Goal: Complete application form: Complete application form

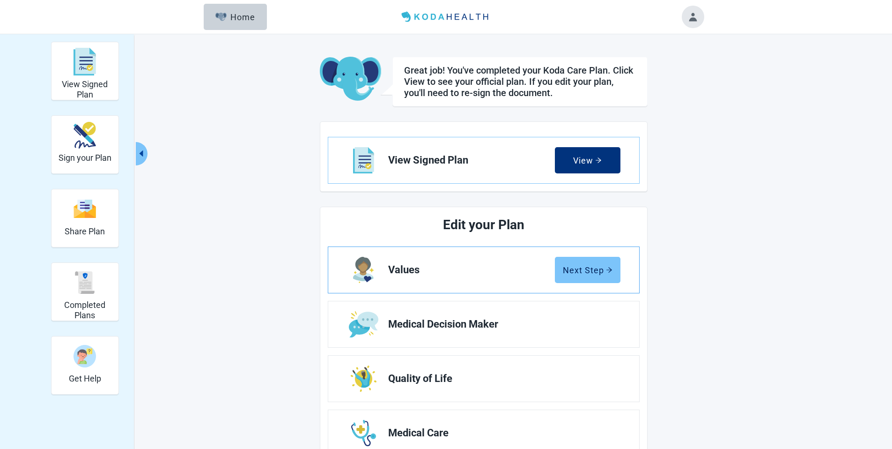
click at [579, 273] on div "Next Step" at bounding box center [588, 269] width 50 height 9
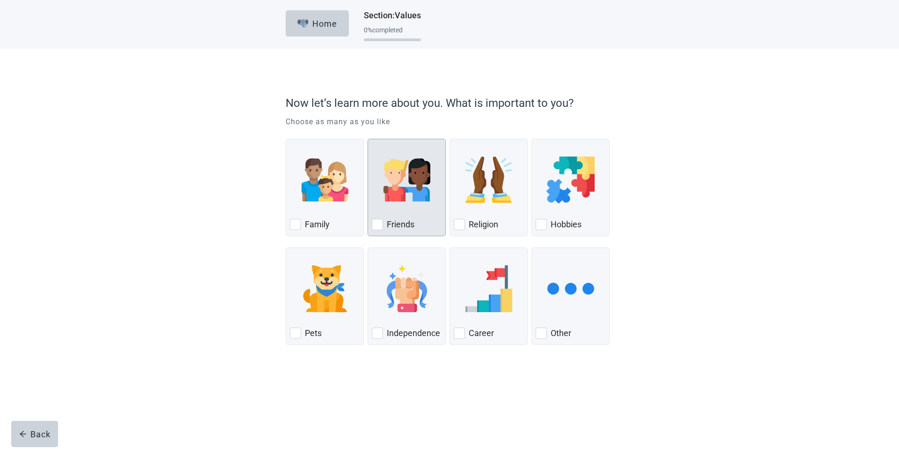
click at [420, 187] on img "Friends, checkbox, not checked" at bounding box center [407, 179] width 47 height 47
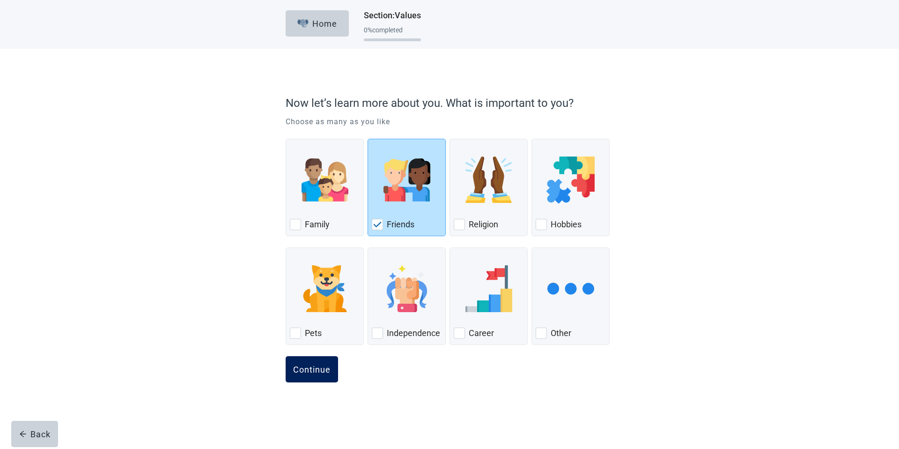
click at [323, 362] on button "Continue" at bounding box center [312, 369] width 52 height 26
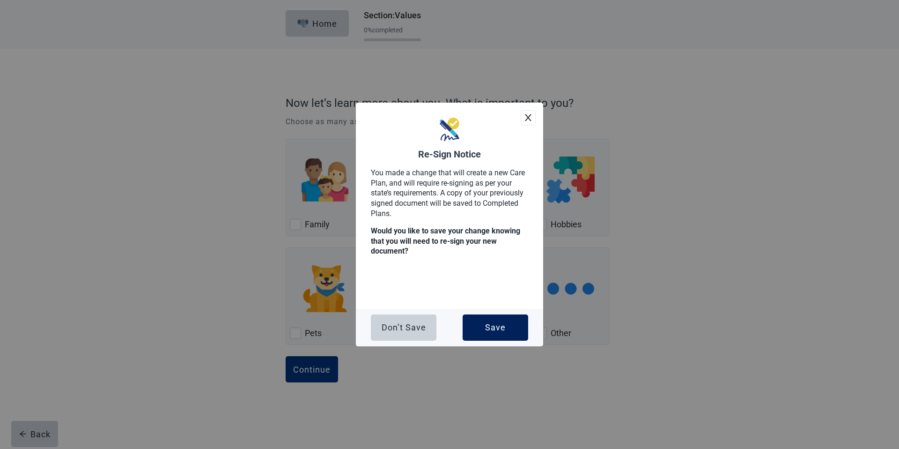
click at [487, 323] on div "Save" at bounding box center [495, 327] width 21 height 9
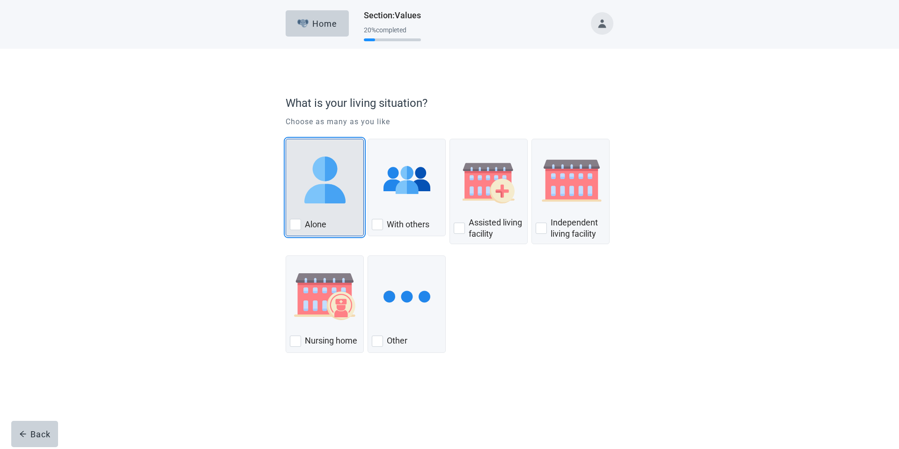
drag, startPoint x: 326, startPoint y: 163, endPoint x: 329, endPoint y: 175, distance: 12.0
click at [327, 163] on img "Alone, checkbox, not checked" at bounding box center [325, 179] width 47 height 47
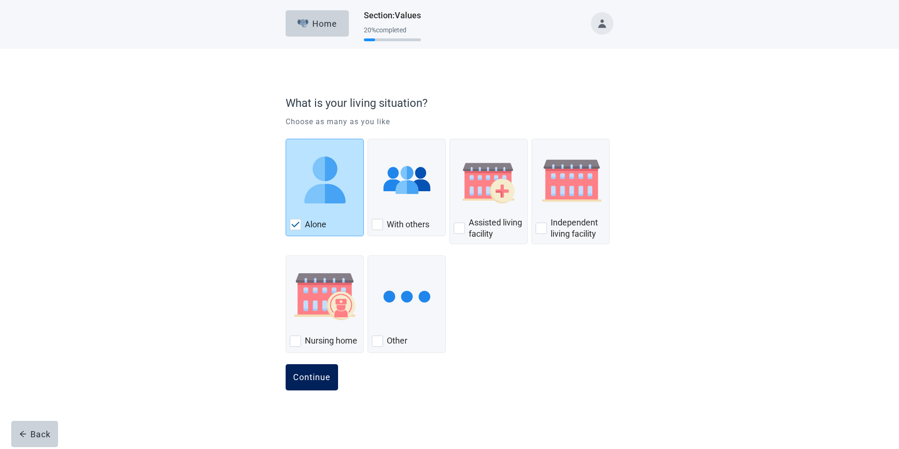
click at [320, 384] on button "Continue" at bounding box center [312, 377] width 52 height 26
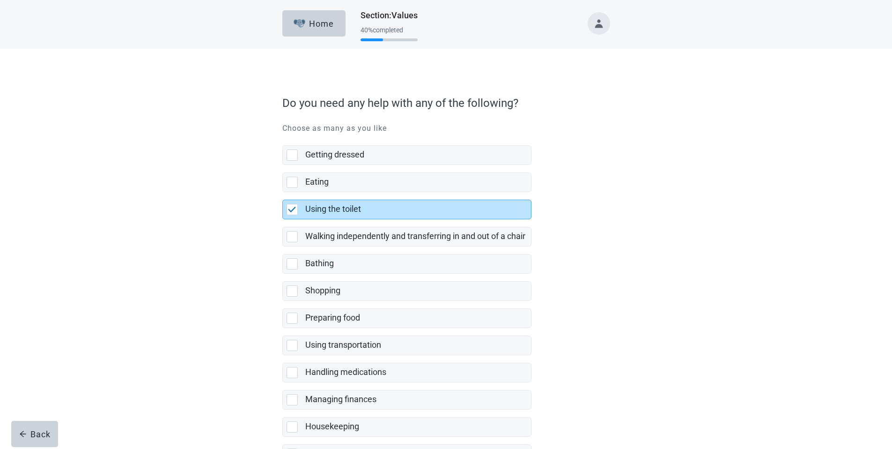
click at [598, 27] on button "Toggle account menu" at bounding box center [599, 23] width 22 height 22
click at [580, 66] on span "My Profile" at bounding box center [598, 62] width 85 height 10
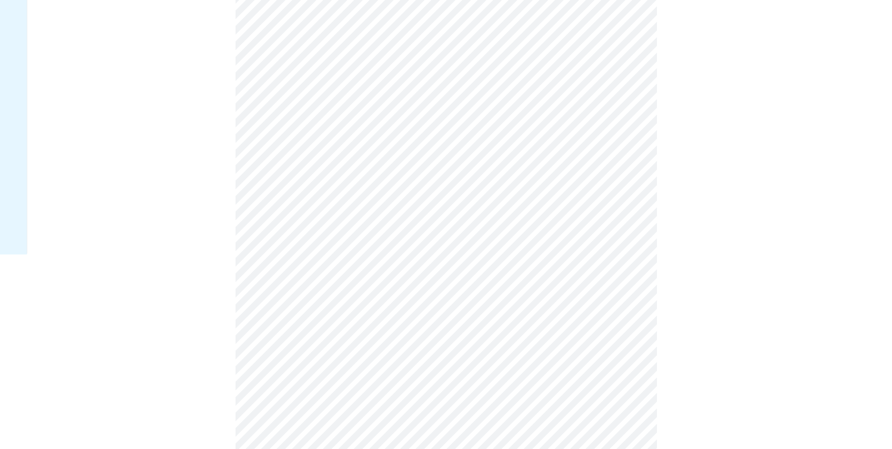
scroll to position [195, 0]
click at [456, 360] on div "Español" at bounding box center [467, 362] width 33 height 10
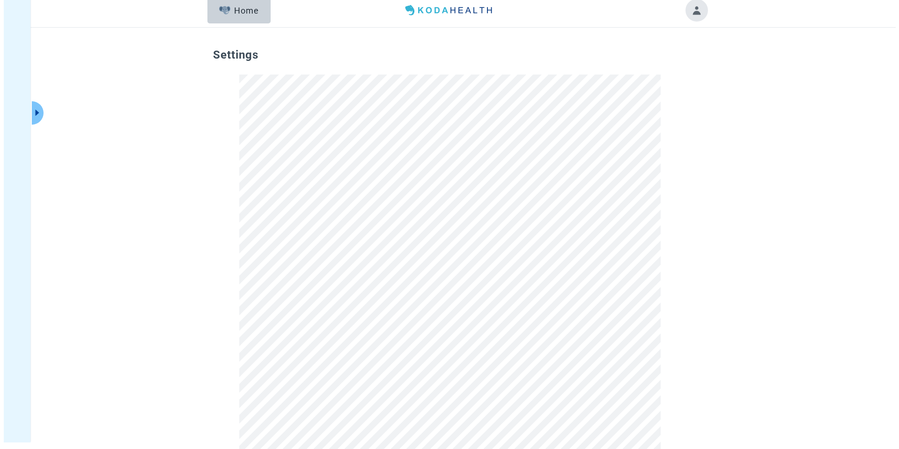
scroll to position [0, 0]
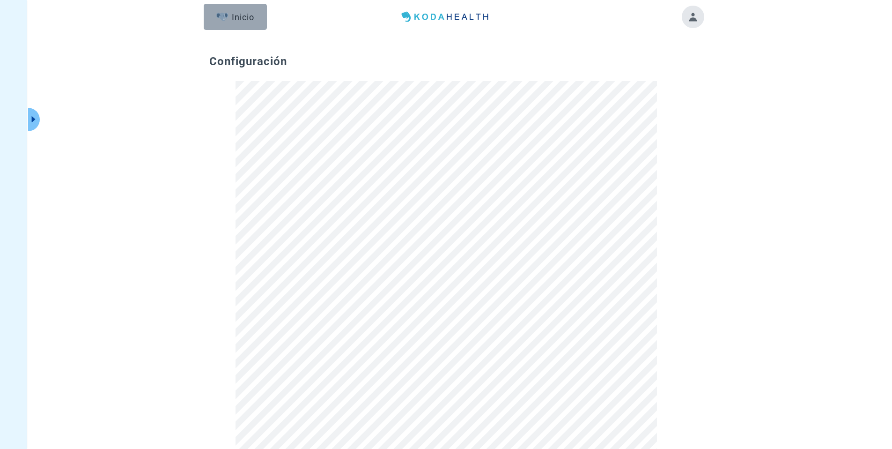
click at [230, 21] on div "Inicio" at bounding box center [235, 16] width 38 height 9
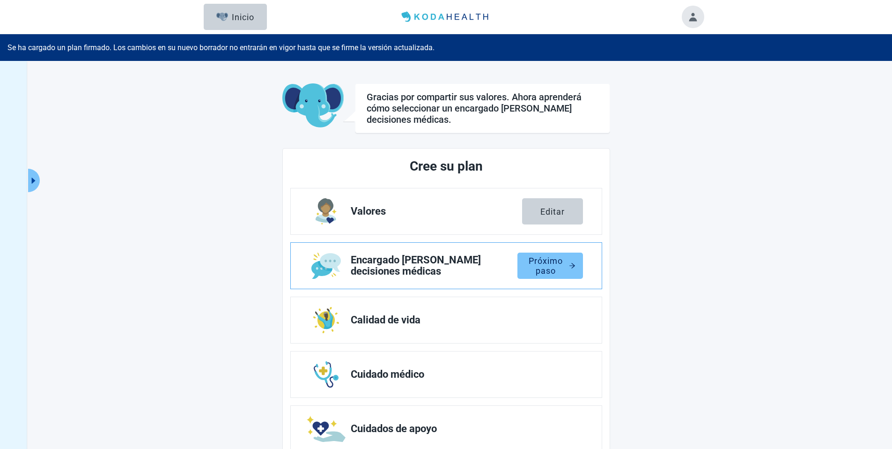
click at [546, 264] on div "Próximo paso" at bounding box center [550, 265] width 51 height 9
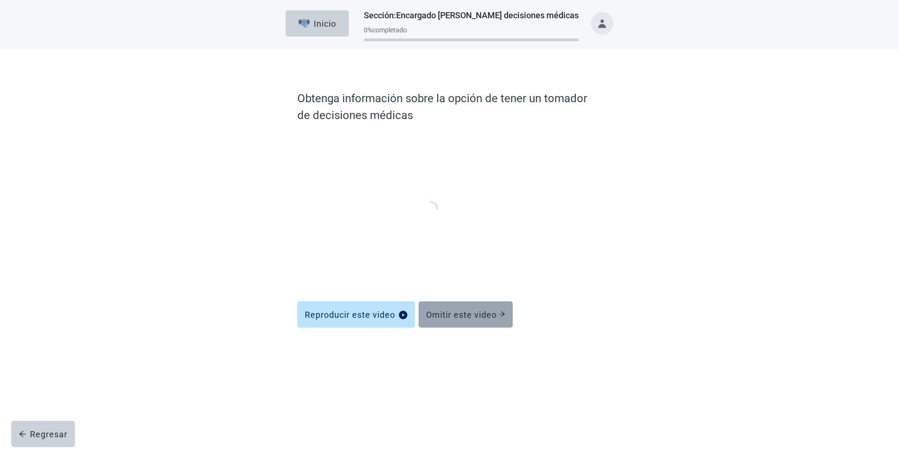
click at [493, 314] on div "Omitir este video" at bounding box center [465, 314] width 79 height 9
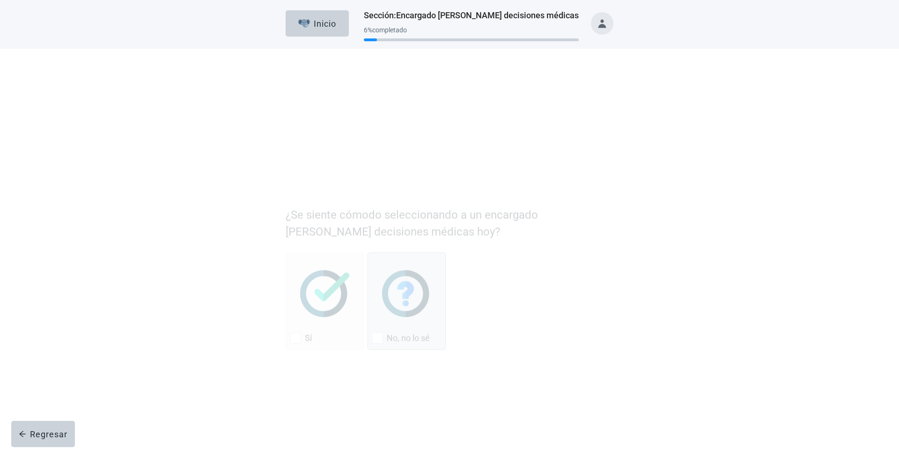
click at [419, 179] on img "No, no lo sé, checkbox, not checked" at bounding box center [406, 181] width 49 height 47
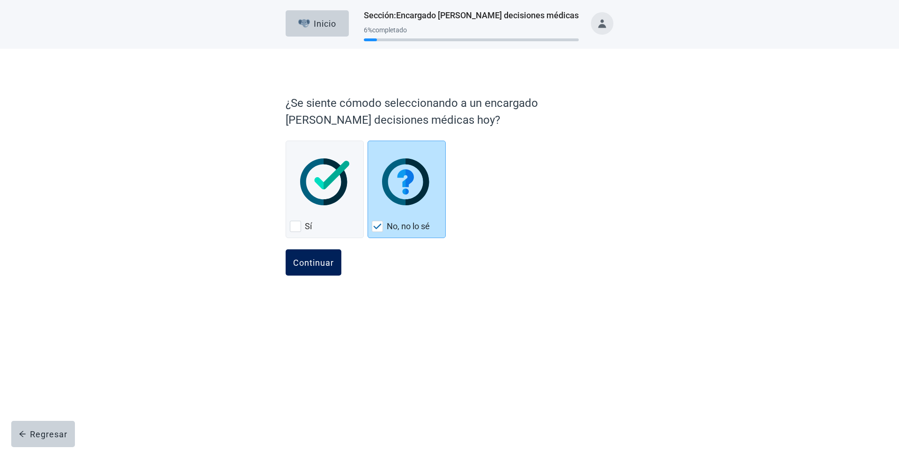
click at [305, 268] on button "Continuar" at bounding box center [314, 262] width 56 height 26
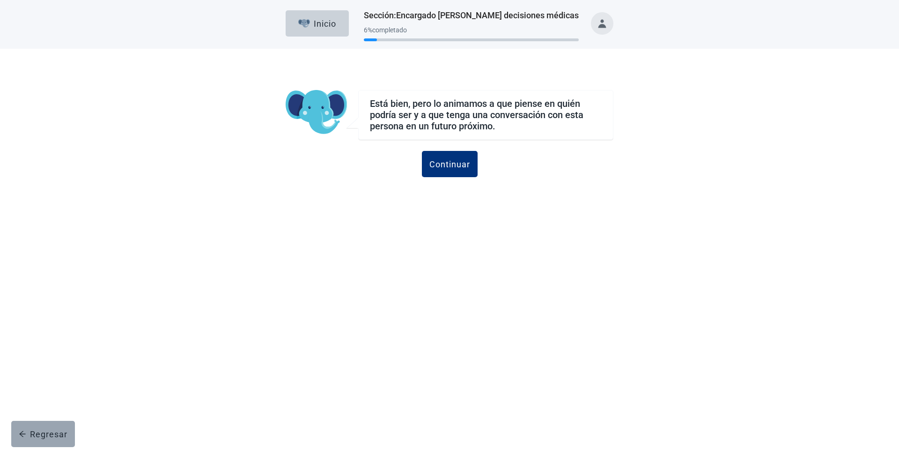
click at [45, 442] on button "Regresar" at bounding box center [43, 434] width 64 height 26
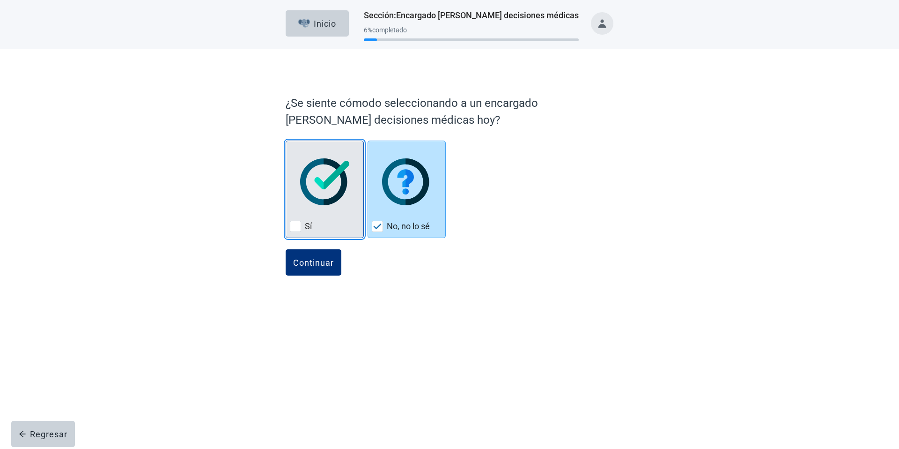
click at [334, 185] on img "Sí, checkbox, not checked" at bounding box center [324, 181] width 49 height 47
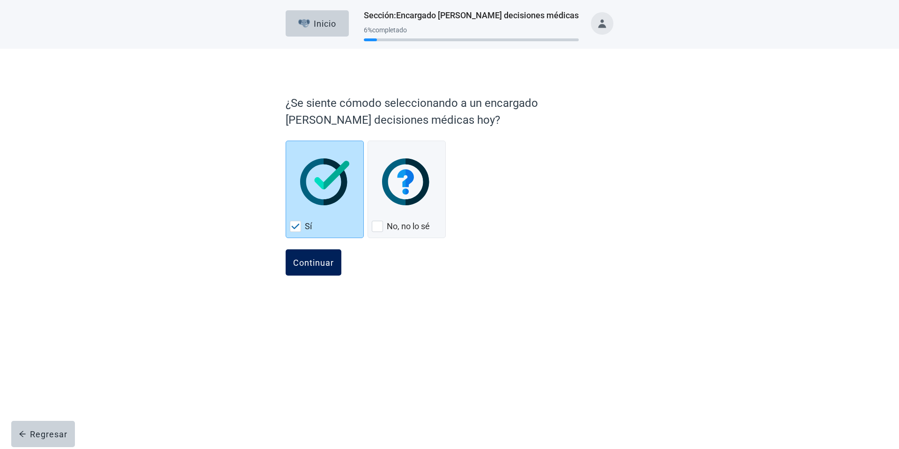
click at [319, 258] on div "Continuar" at bounding box center [313, 262] width 41 height 9
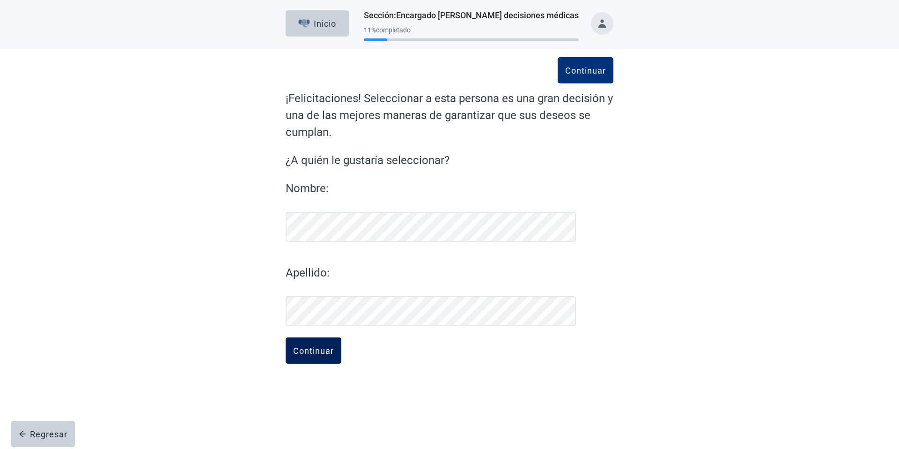
click at [311, 347] on div "Continuar" at bounding box center [313, 350] width 41 height 9
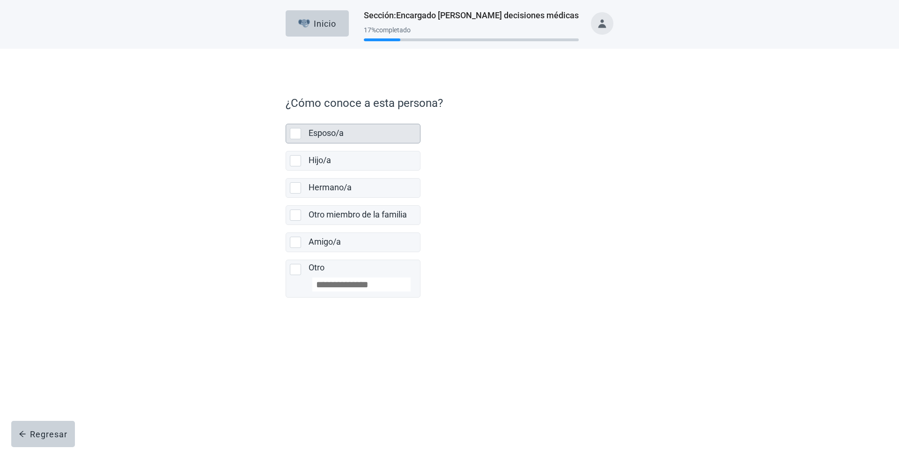
click at [347, 137] on div "Esposo/a" at bounding box center [362, 133] width 106 height 12
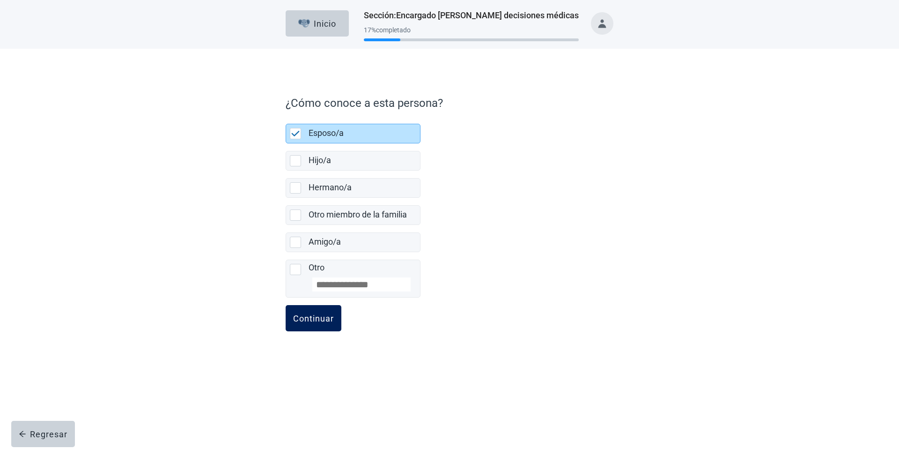
click at [317, 314] on div "Continuar" at bounding box center [313, 317] width 41 height 9
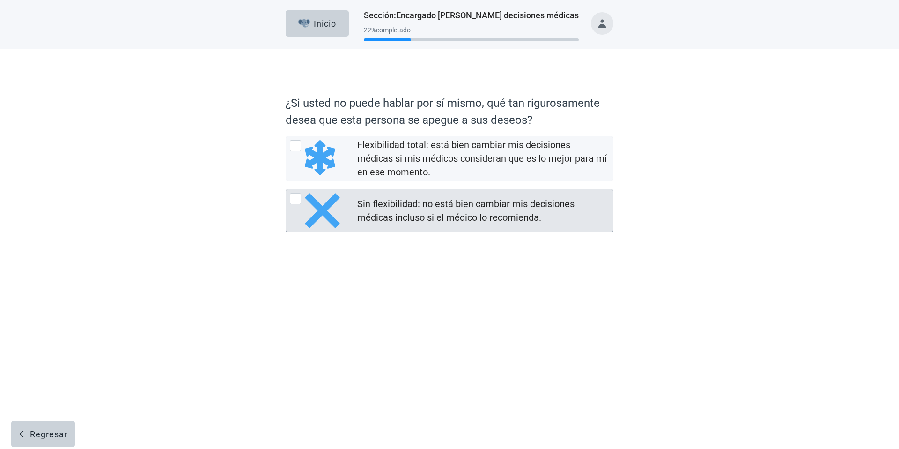
click at [351, 199] on div "Sin flexibilidad: no está bien cambiar mis decisiones médicas incluso si el méd…" at bounding box center [449, 210] width 327 height 43
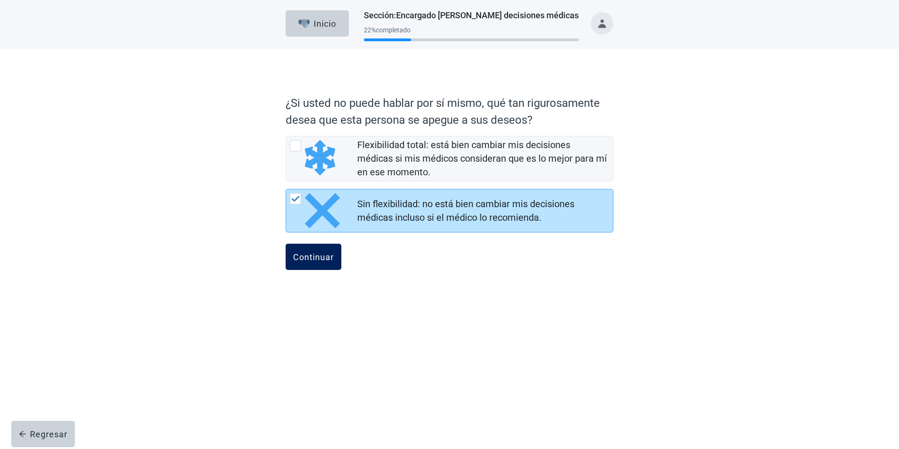
click at [306, 254] on div "Continuar" at bounding box center [313, 256] width 41 height 9
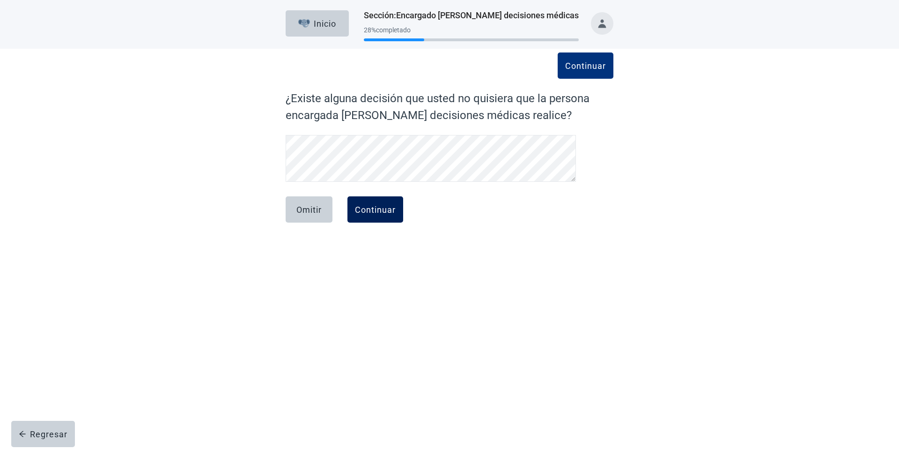
click at [377, 214] on div "Continuar" at bounding box center [375, 209] width 41 height 9
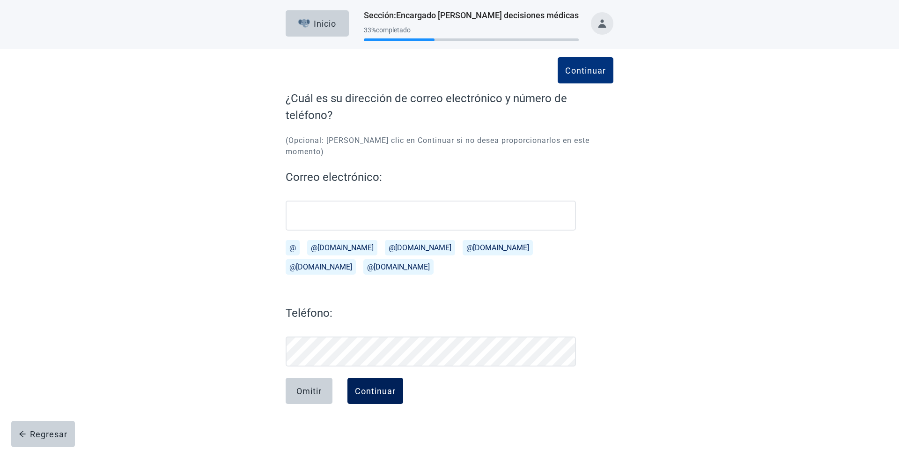
click at [384, 386] on div "Continuar" at bounding box center [375, 390] width 41 height 9
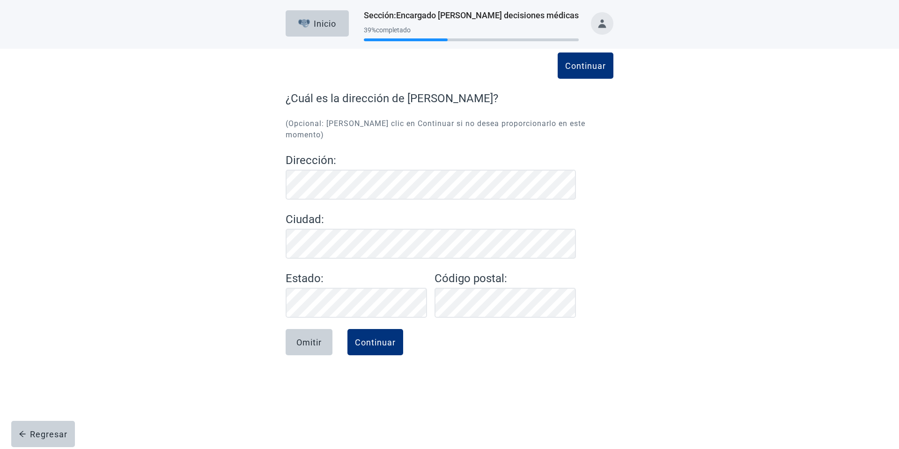
drag, startPoint x: 377, startPoint y: 332, endPoint x: 340, endPoint y: 309, distance: 44.0
click at [377, 337] on div "Continuar" at bounding box center [375, 341] width 41 height 9
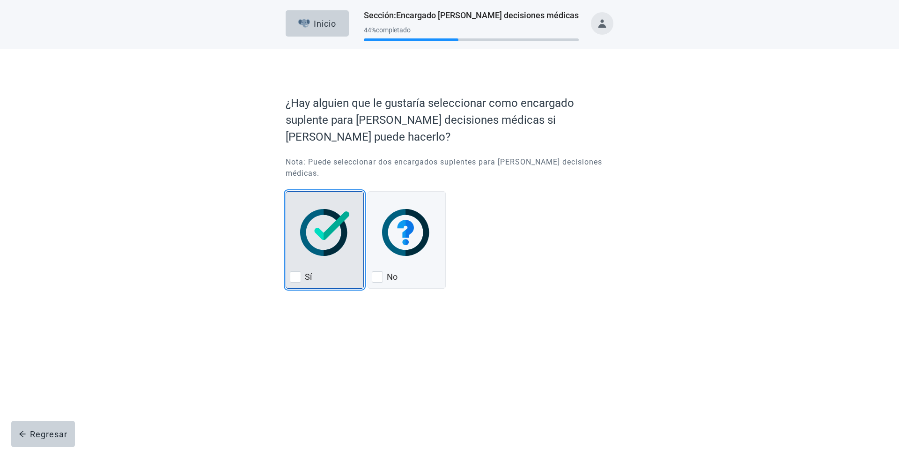
click at [333, 222] on img "Sí, checkbox, not checked" at bounding box center [324, 232] width 49 height 47
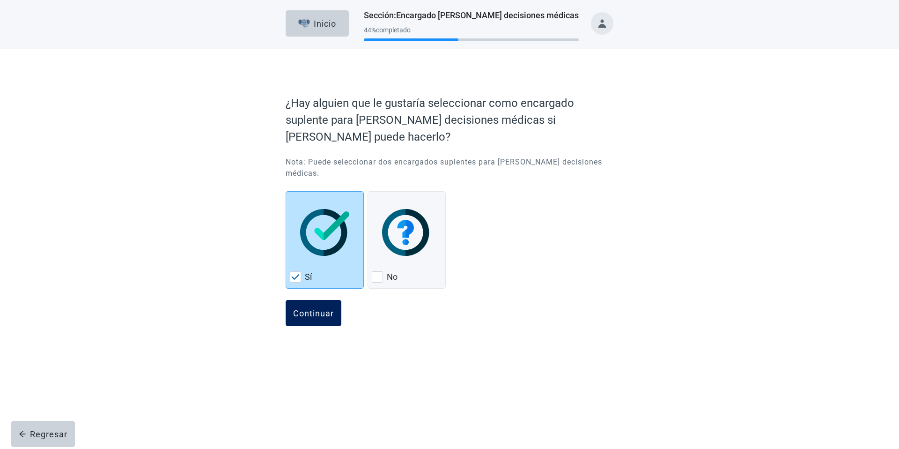
click at [304, 310] on button "Continuar" at bounding box center [314, 313] width 56 height 26
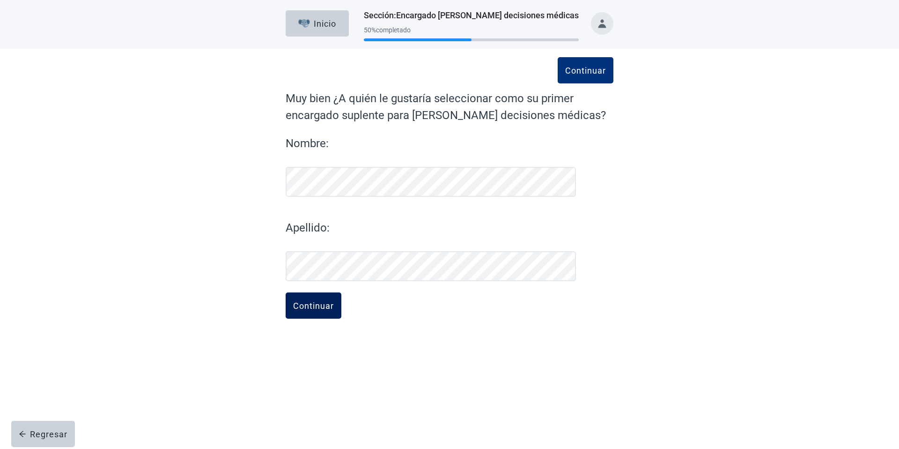
click at [314, 303] on div "Continuar" at bounding box center [313, 305] width 41 height 9
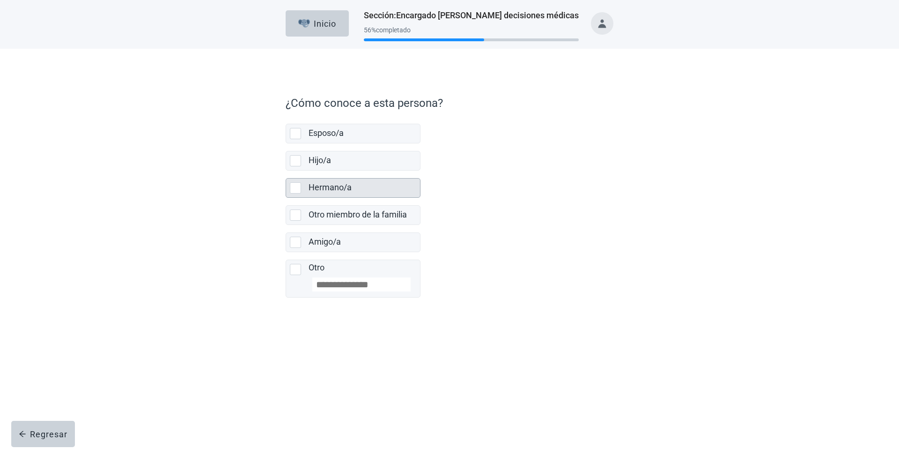
click at [345, 189] on label "Hermano/a" at bounding box center [330, 187] width 43 height 10
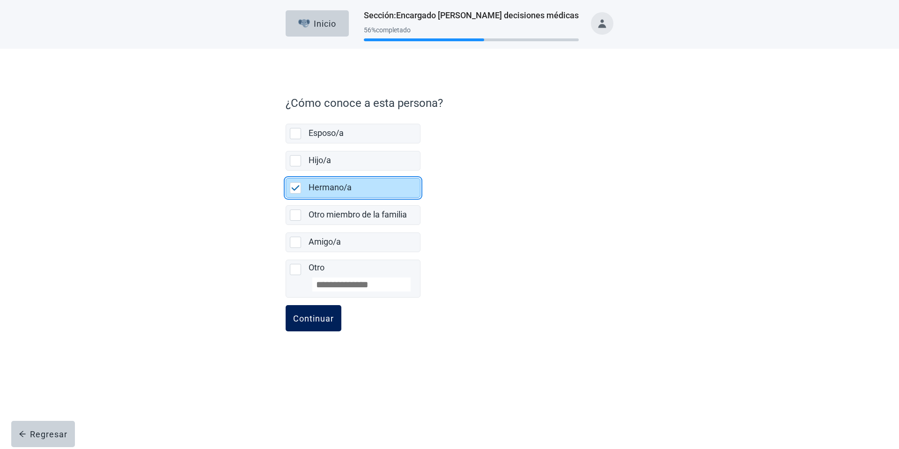
click at [319, 317] on div "Continuar" at bounding box center [313, 317] width 41 height 9
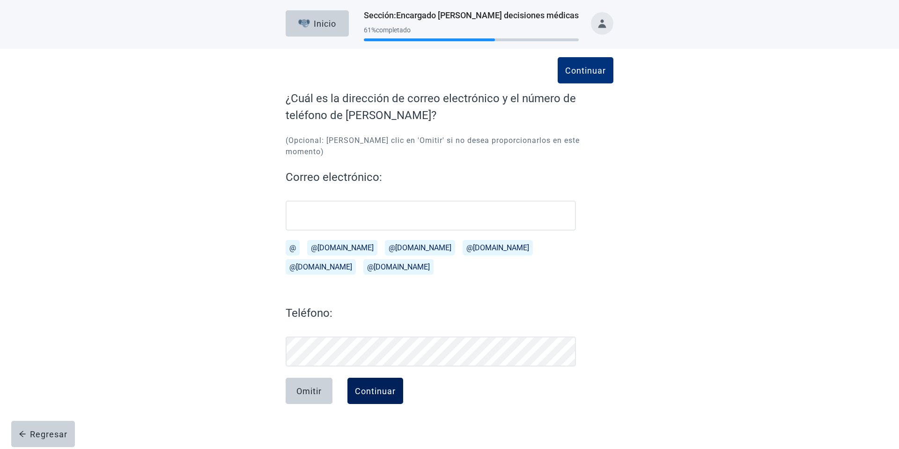
click at [358, 377] on button "Continuar" at bounding box center [375, 390] width 56 height 26
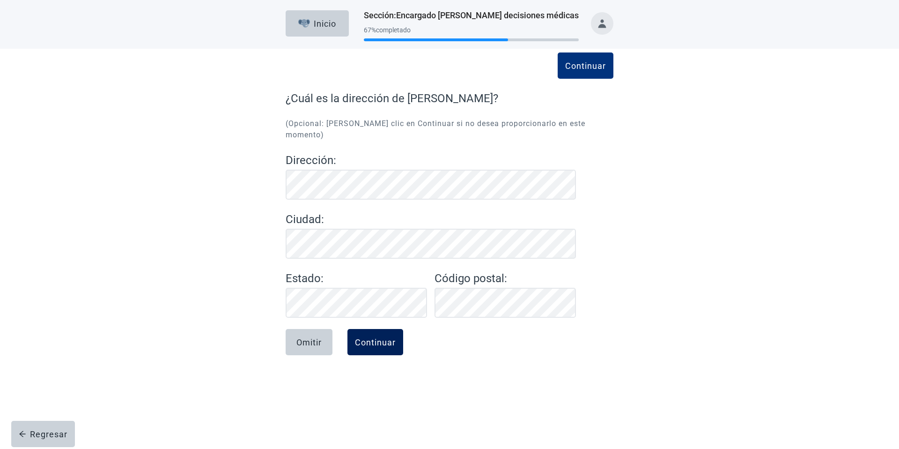
click at [380, 337] on div "Continuar" at bounding box center [375, 341] width 41 height 9
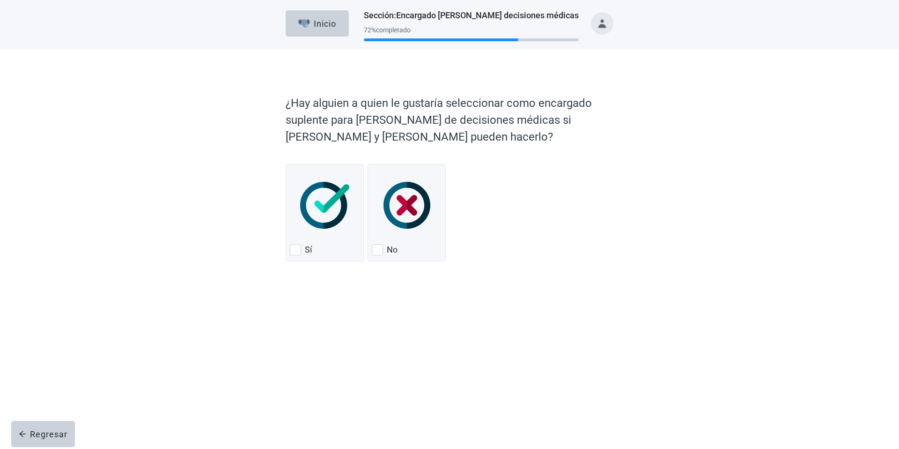
drag, startPoint x: 394, startPoint y: 203, endPoint x: 340, endPoint y: 106, distance: 110.9
click at [394, 203] on img "No, checkbox, not checked" at bounding box center [407, 205] width 47 height 47
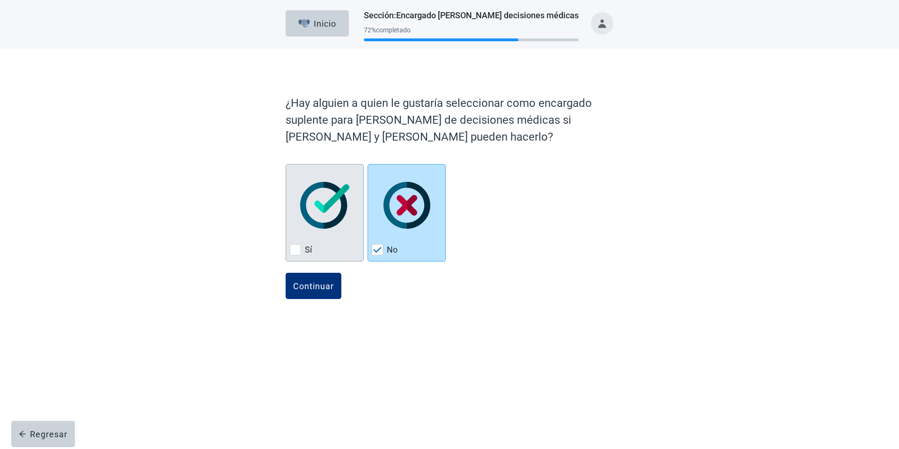
click at [319, 211] on img "Sí, checkbox, not checked" at bounding box center [324, 205] width 49 height 47
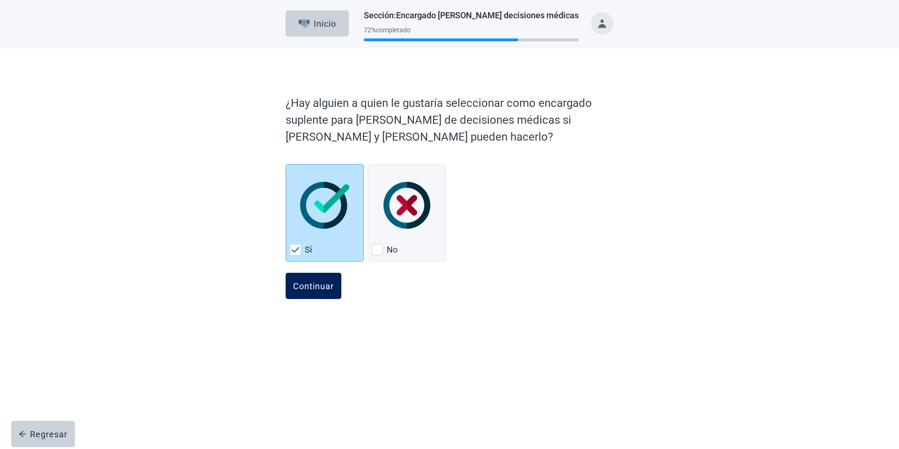
click at [313, 289] on div "Continuar" at bounding box center [313, 285] width 41 height 9
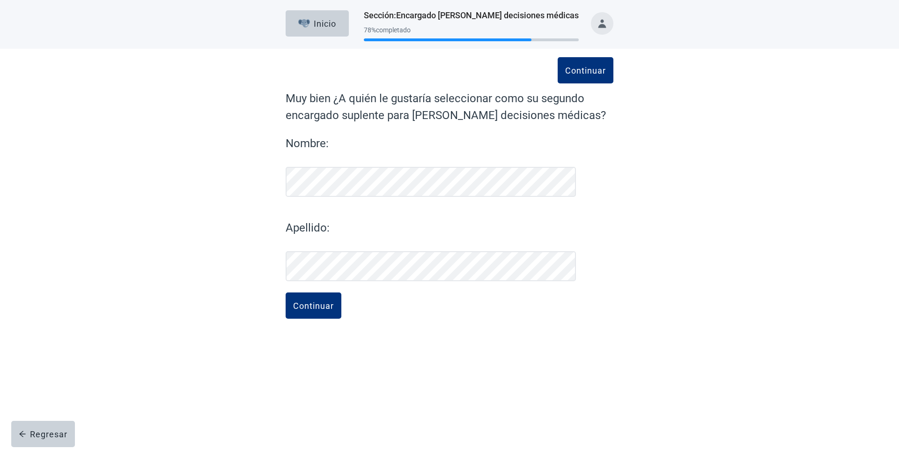
drag, startPoint x: 299, startPoint y: 301, endPoint x: 288, endPoint y: 288, distance: 17.2
click at [299, 301] on div "Continuar" at bounding box center [313, 305] width 41 height 9
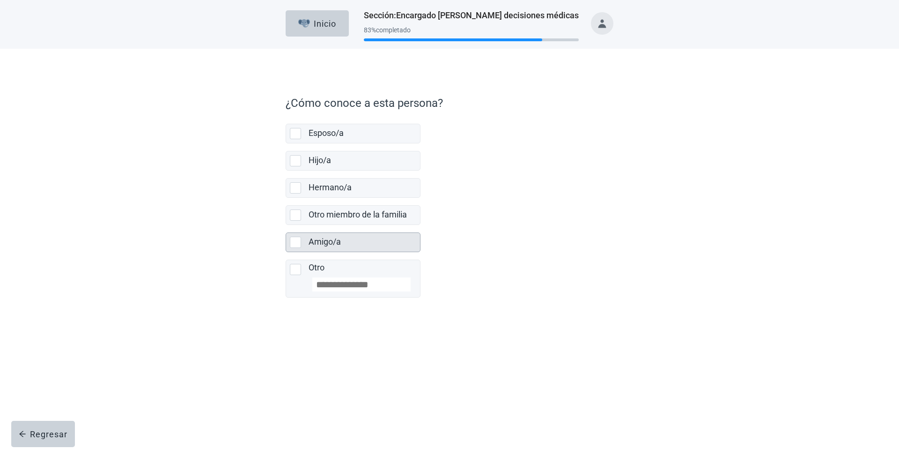
click at [337, 235] on div "Amigo/a" at bounding box center [364, 242] width 111 height 19
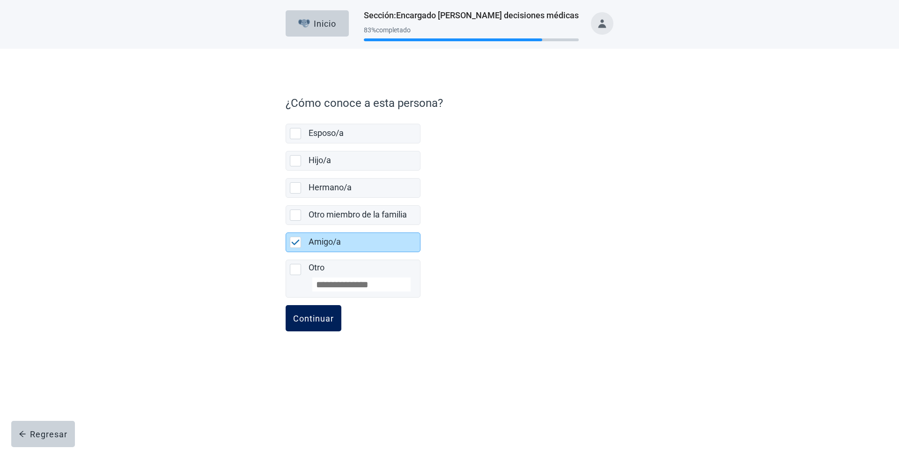
click at [317, 316] on div "Continuar" at bounding box center [313, 317] width 41 height 9
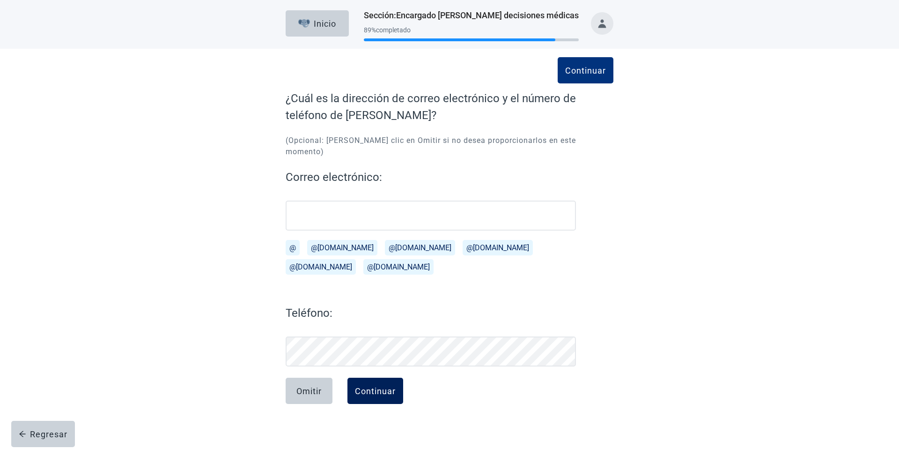
click at [379, 386] on div "Continuar" at bounding box center [375, 390] width 41 height 9
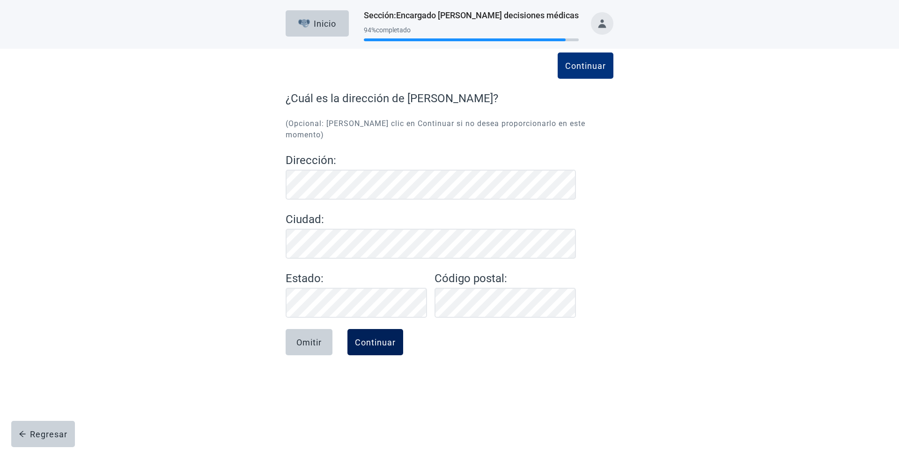
click at [370, 329] on button "Continuar" at bounding box center [375, 342] width 56 height 26
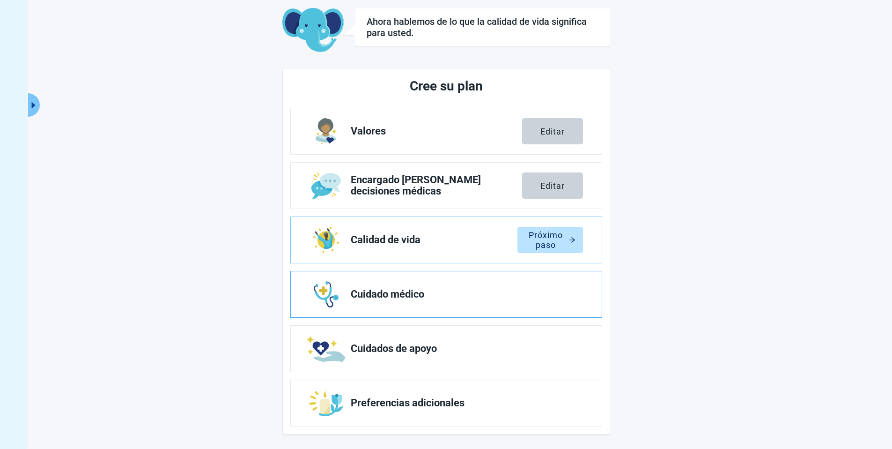
scroll to position [76, 0]
click at [545, 243] on div "Próximo paso" at bounding box center [550, 239] width 51 height 9
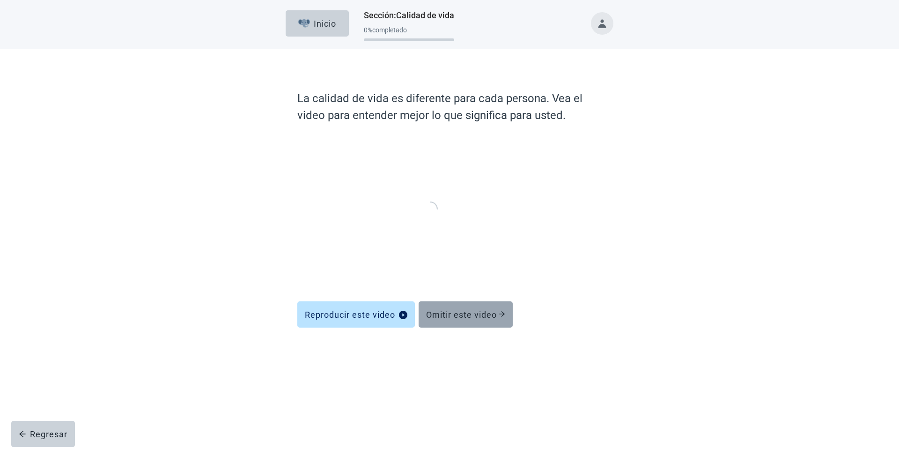
click at [476, 309] on button "Omitir este video" at bounding box center [466, 314] width 94 height 26
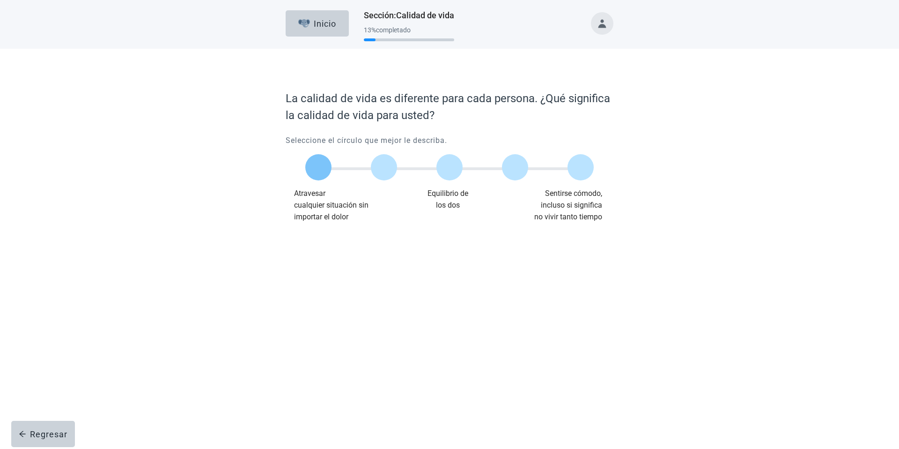
click at [321, 160] on label "Main content" at bounding box center [318, 167] width 26 height 26
click at [315, 240] on div "Continuar" at bounding box center [313, 241] width 41 height 9
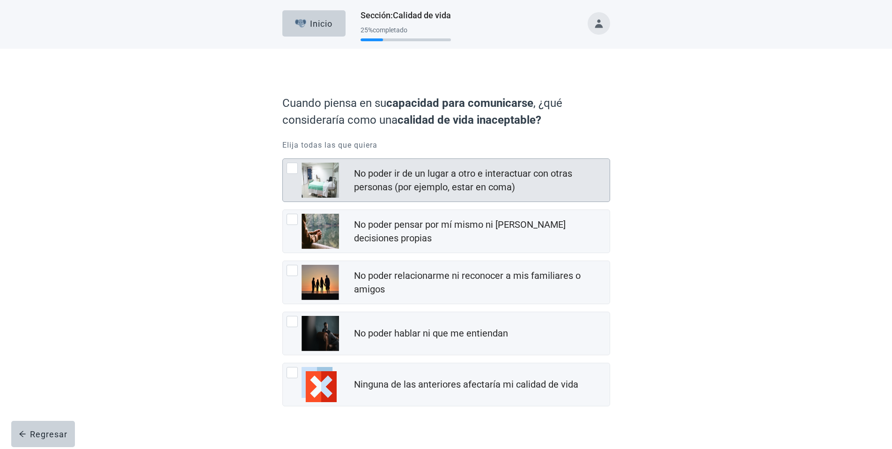
click at [375, 199] on div "No poder ir de un lugar a otro e interactuar con otras personas (por ejemplo, e…" at bounding box center [446, 180] width 327 height 43
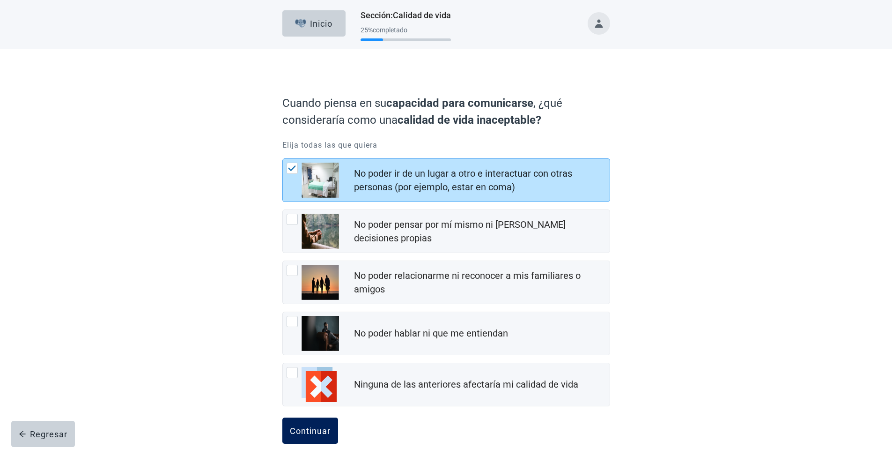
click at [329, 418] on button "Continuar" at bounding box center [310, 430] width 56 height 26
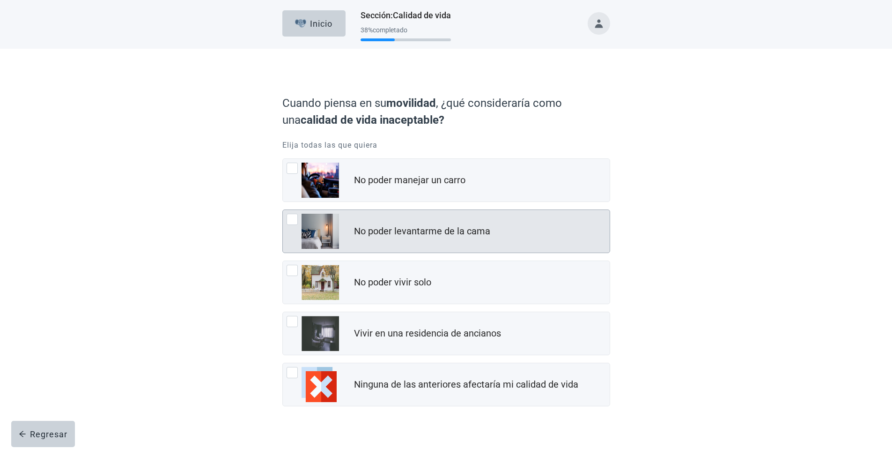
click at [400, 233] on div "No poder levantarme de la cama" at bounding box center [422, 231] width 136 height 14
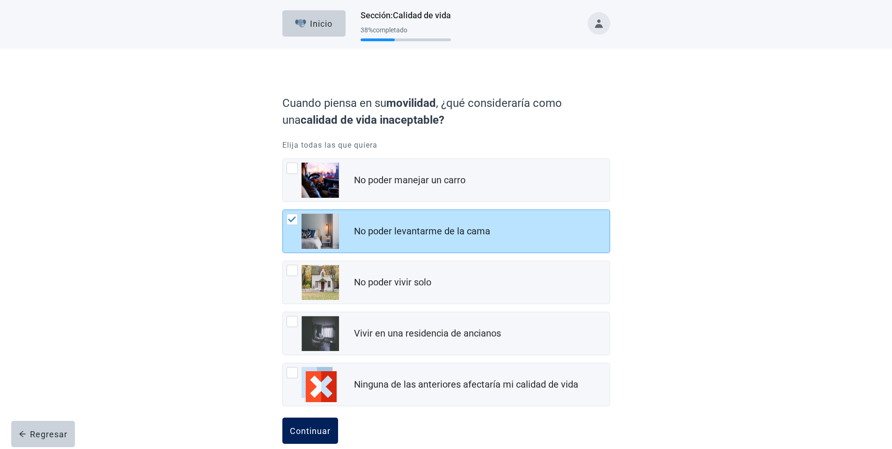
click at [307, 432] on div "Continuar" at bounding box center [310, 430] width 41 height 9
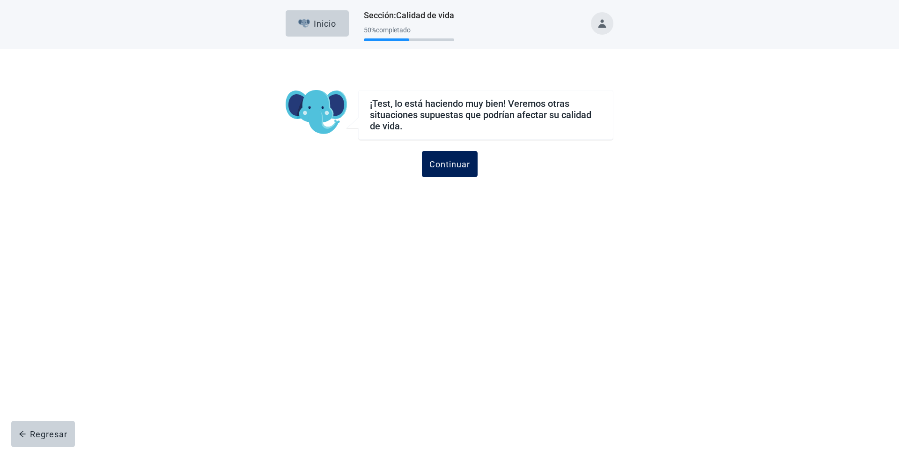
click at [432, 160] on div "Continuar" at bounding box center [449, 163] width 41 height 9
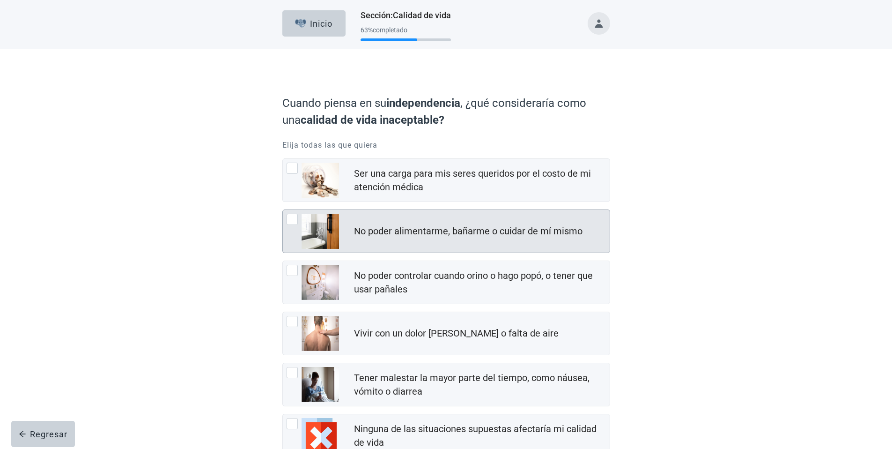
click at [382, 232] on div "No poder alimentarme, bañarme o cuidar de mí mismo" at bounding box center [468, 231] width 229 height 14
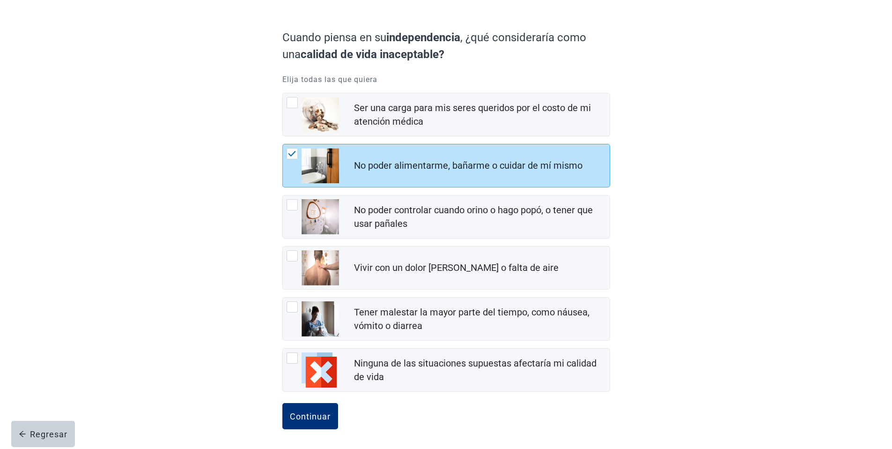
scroll to position [66, 0]
click at [310, 413] on div "Continuar" at bounding box center [310, 414] width 41 height 9
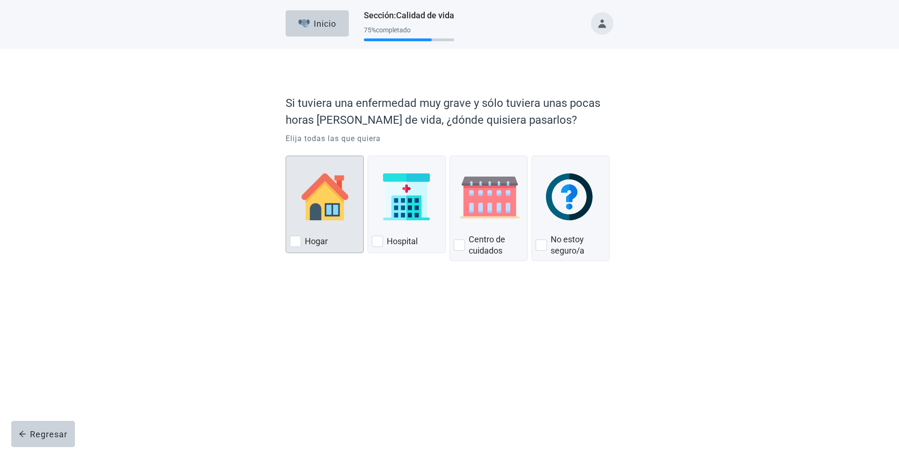
click at [333, 221] on div "Hogar, checkbox, not checked" at bounding box center [325, 197] width 70 height 74
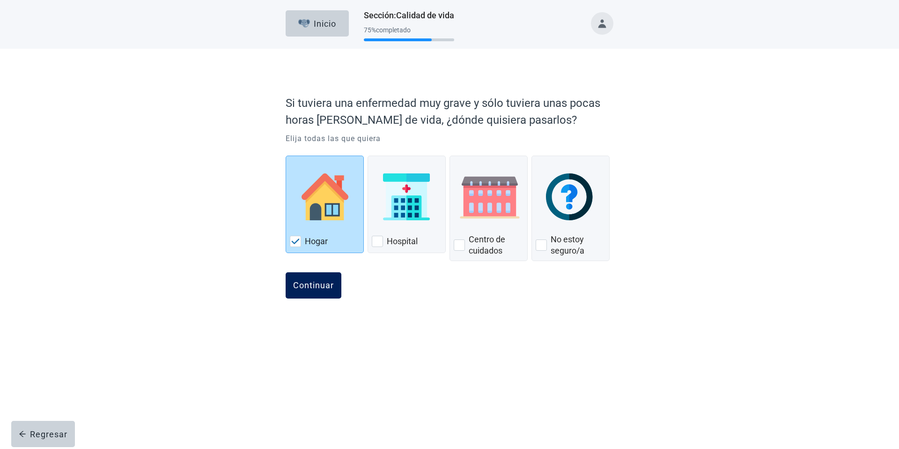
click at [302, 278] on button "Continuar" at bounding box center [314, 285] width 56 height 26
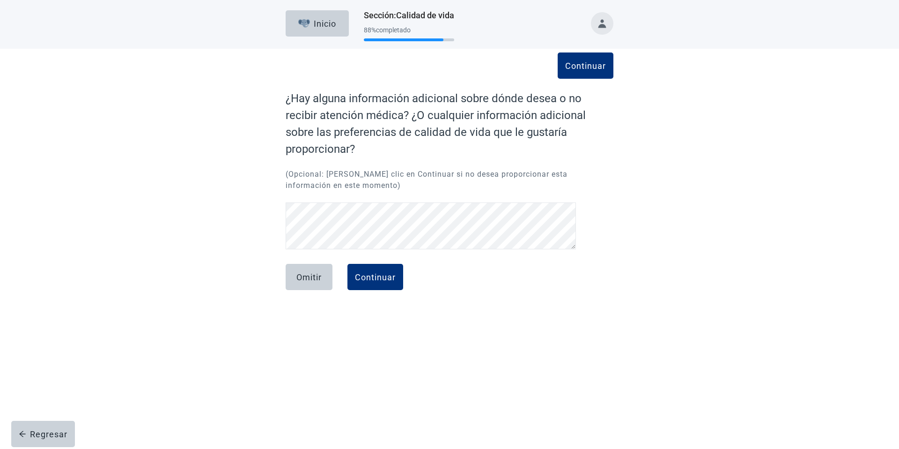
drag, startPoint x: 362, startPoint y: 276, endPoint x: 374, endPoint y: 250, distance: 29.1
click at [369, 267] on button "Continuar" at bounding box center [375, 277] width 56 height 26
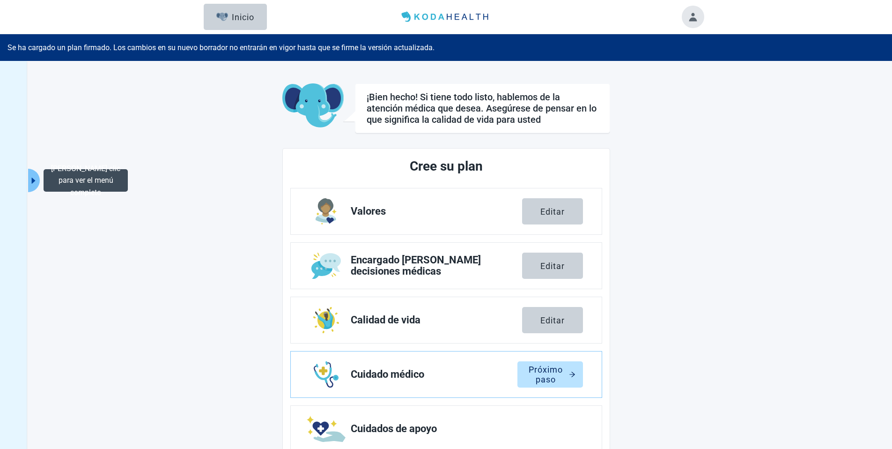
click at [32, 173] on button "[PERSON_NAME] clic para ver el menú completo" at bounding box center [34, 180] width 12 height 23
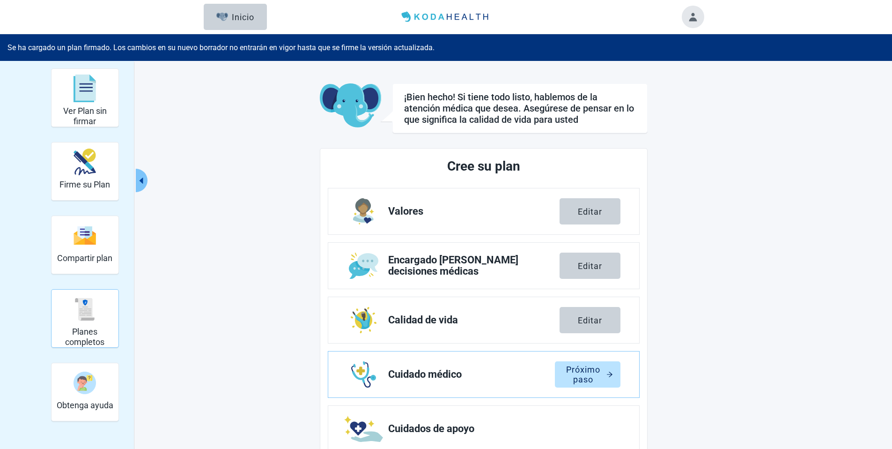
click at [88, 322] on div "Planes completos" at bounding box center [84, 308] width 59 height 35
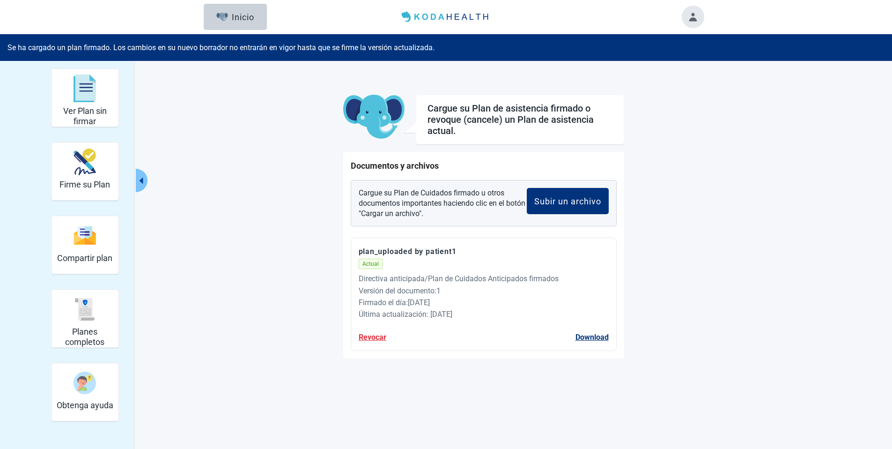
click at [371, 339] on button "Revocar" at bounding box center [373, 337] width 28 height 12
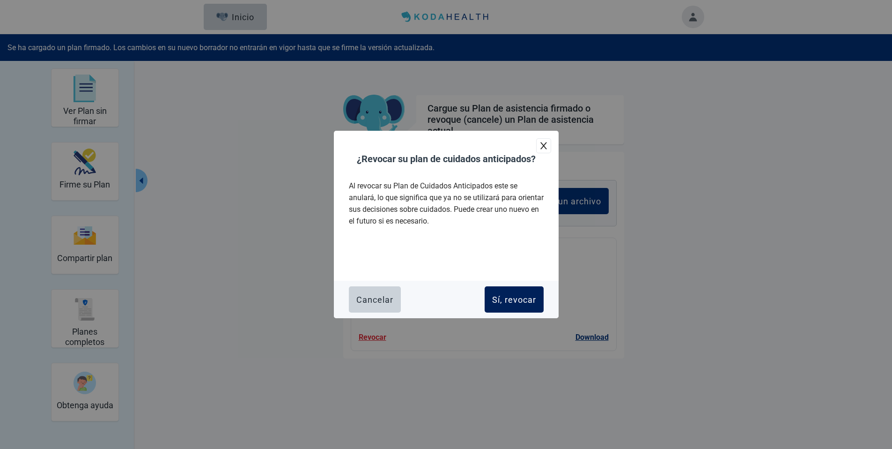
click at [504, 300] on div "Sí, revocar" at bounding box center [514, 299] width 44 height 9
